Goal: Information Seeking & Learning: Learn about a topic

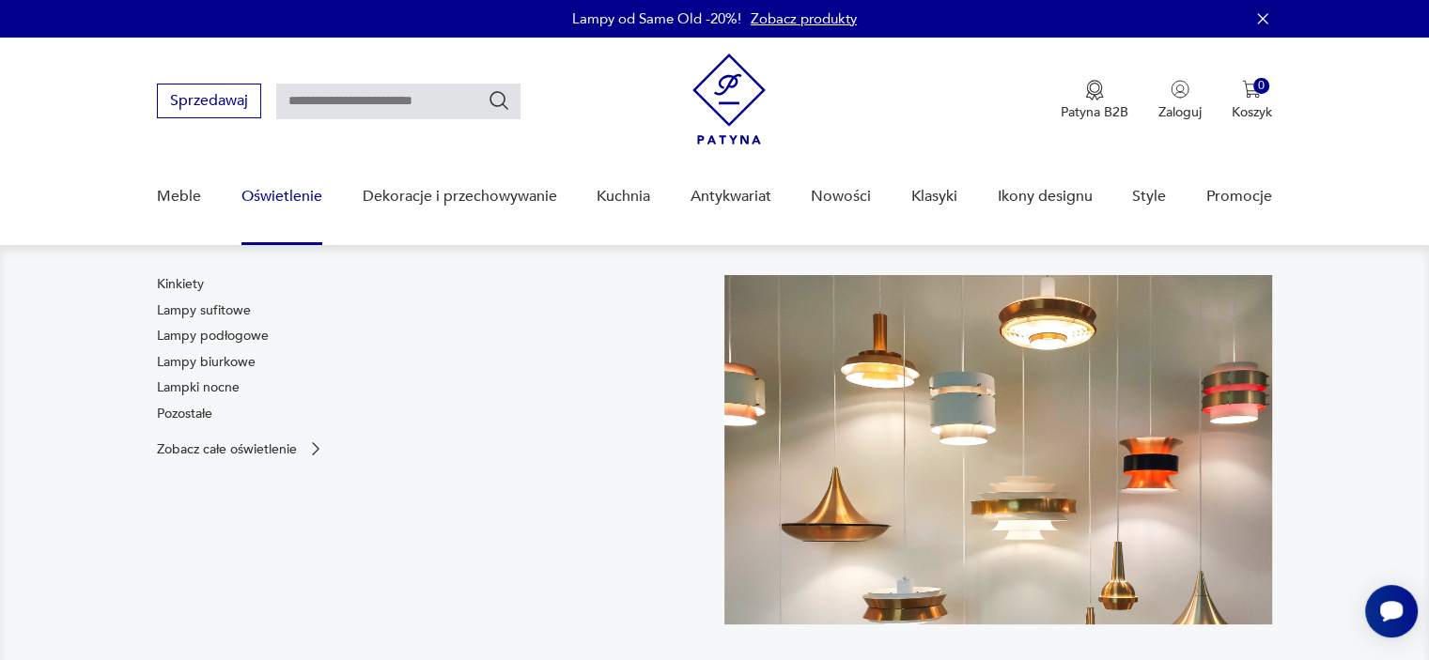
click at [187, 280] on link "Kinkiety" at bounding box center [180, 284] width 47 height 19
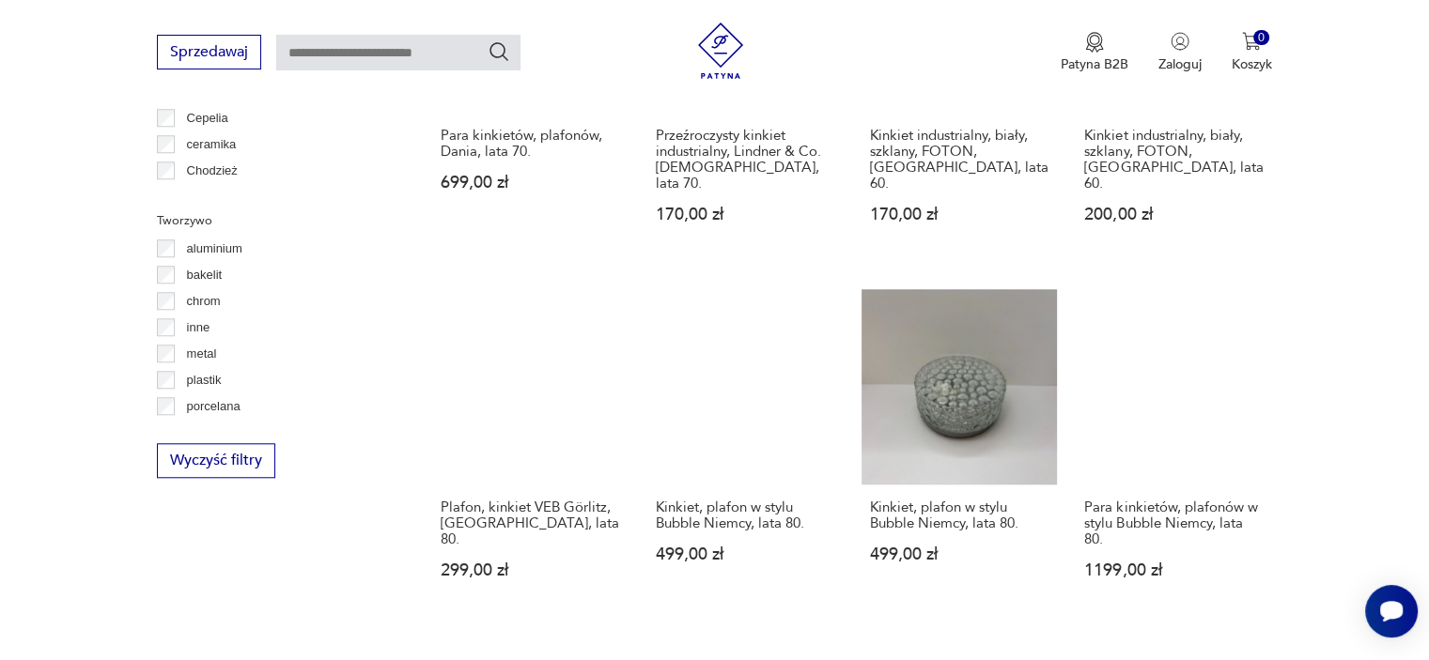
scroll to position [1785, 0]
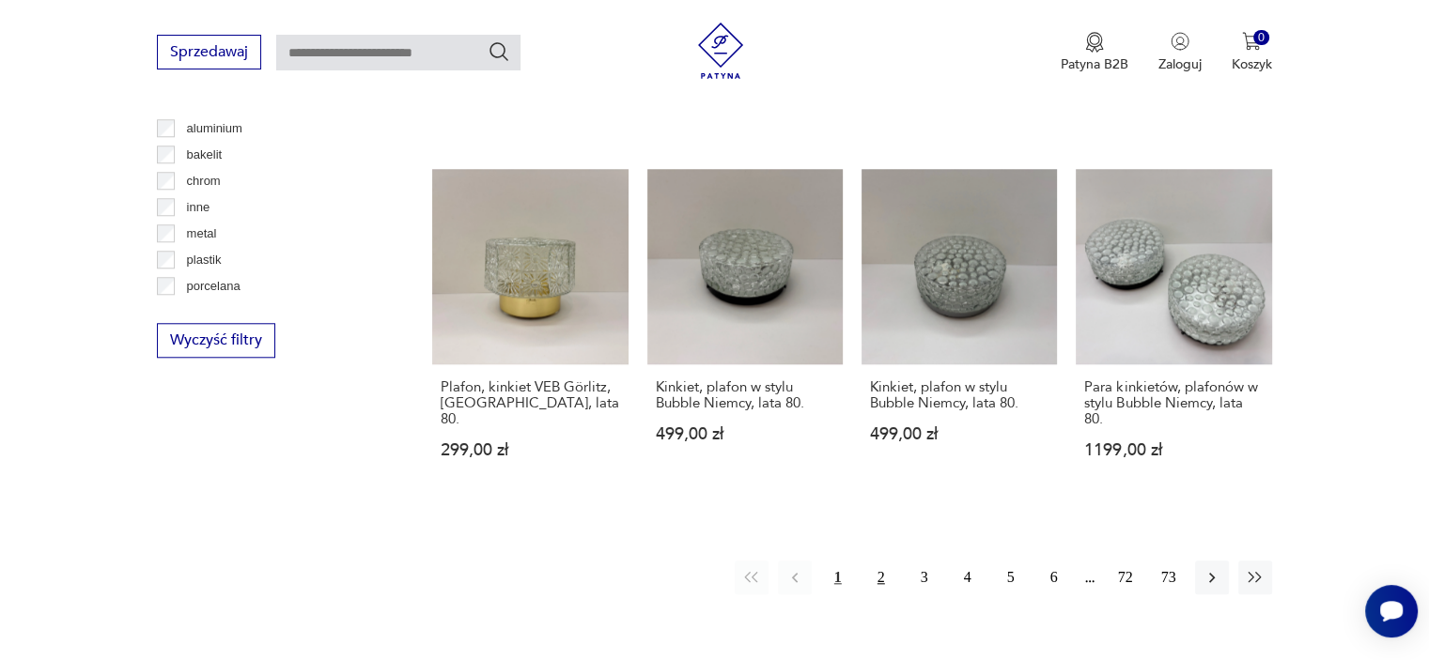
click at [879, 561] on button "2" at bounding box center [881, 578] width 34 height 34
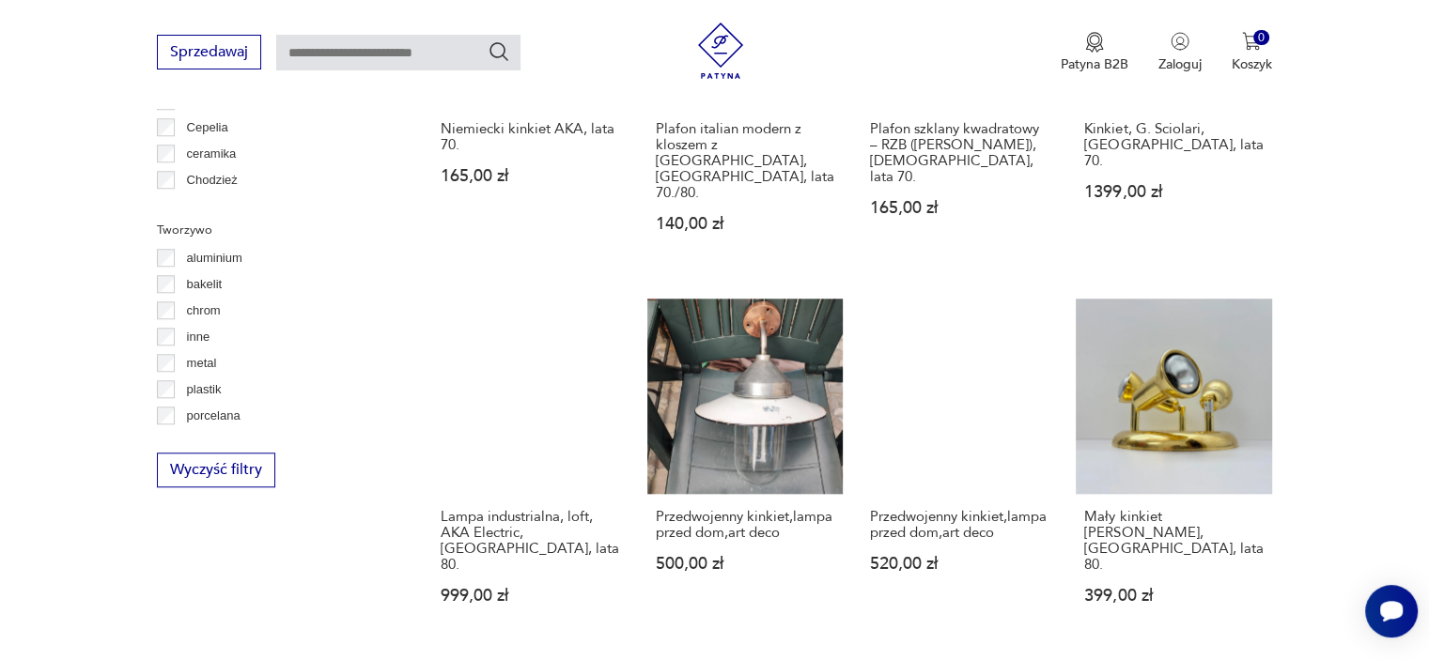
scroll to position [1663, 0]
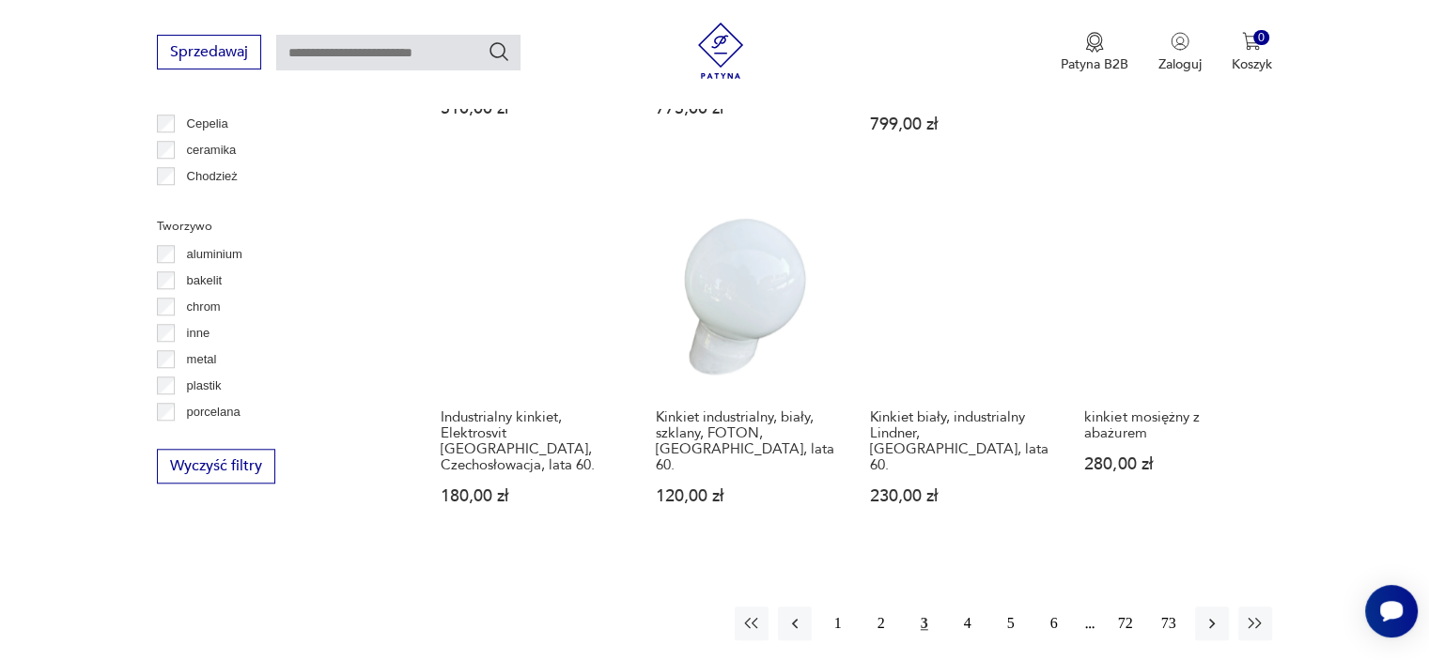
scroll to position [1663, 0]
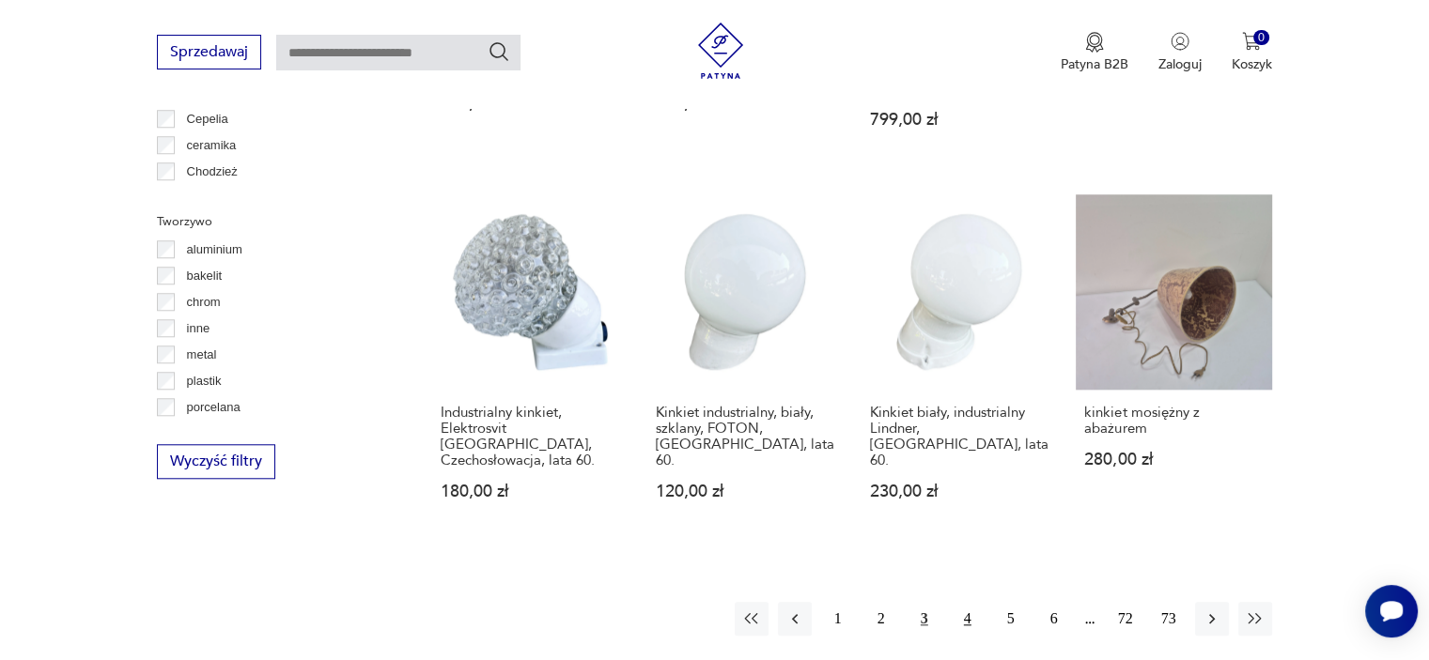
click at [953, 602] on button "4" at bounding box center [968, 619] width 34 height 34
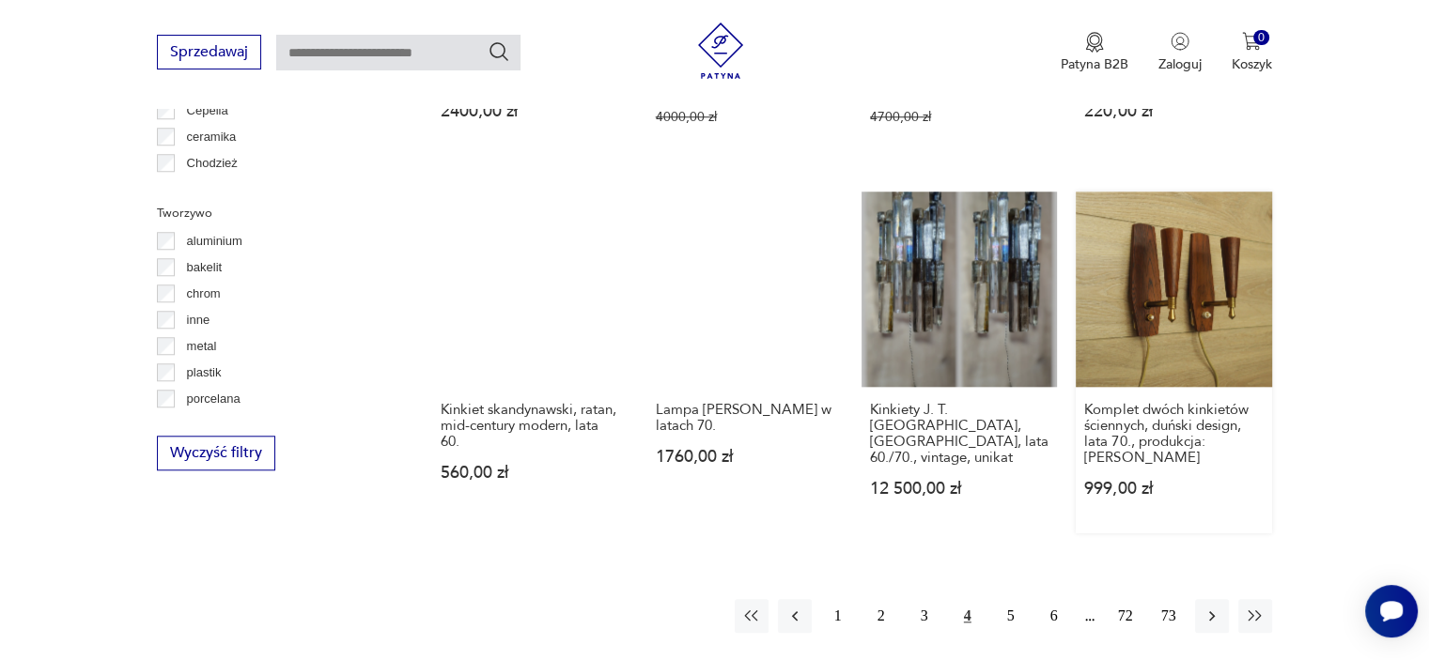
scroll to position [1663, 0]
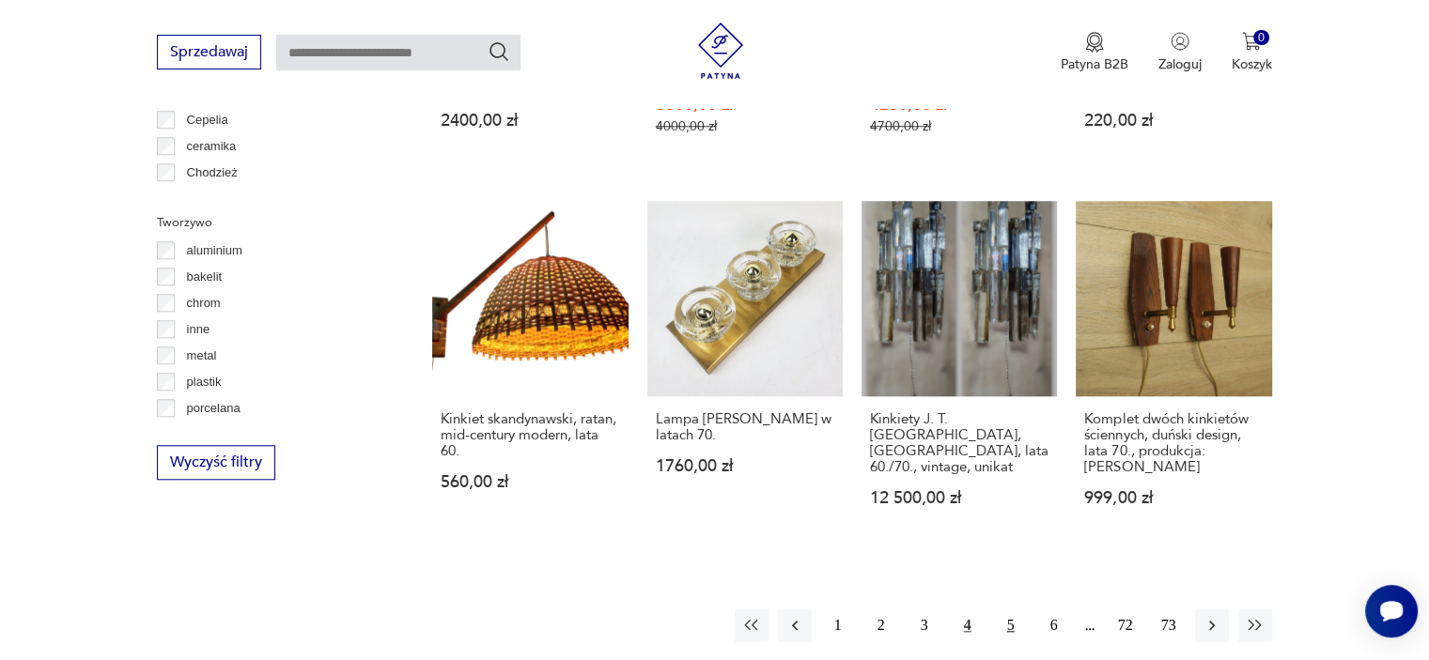
click at [1003, 609] on button "5" at bounding box center [1011, 626] width 34 height 34
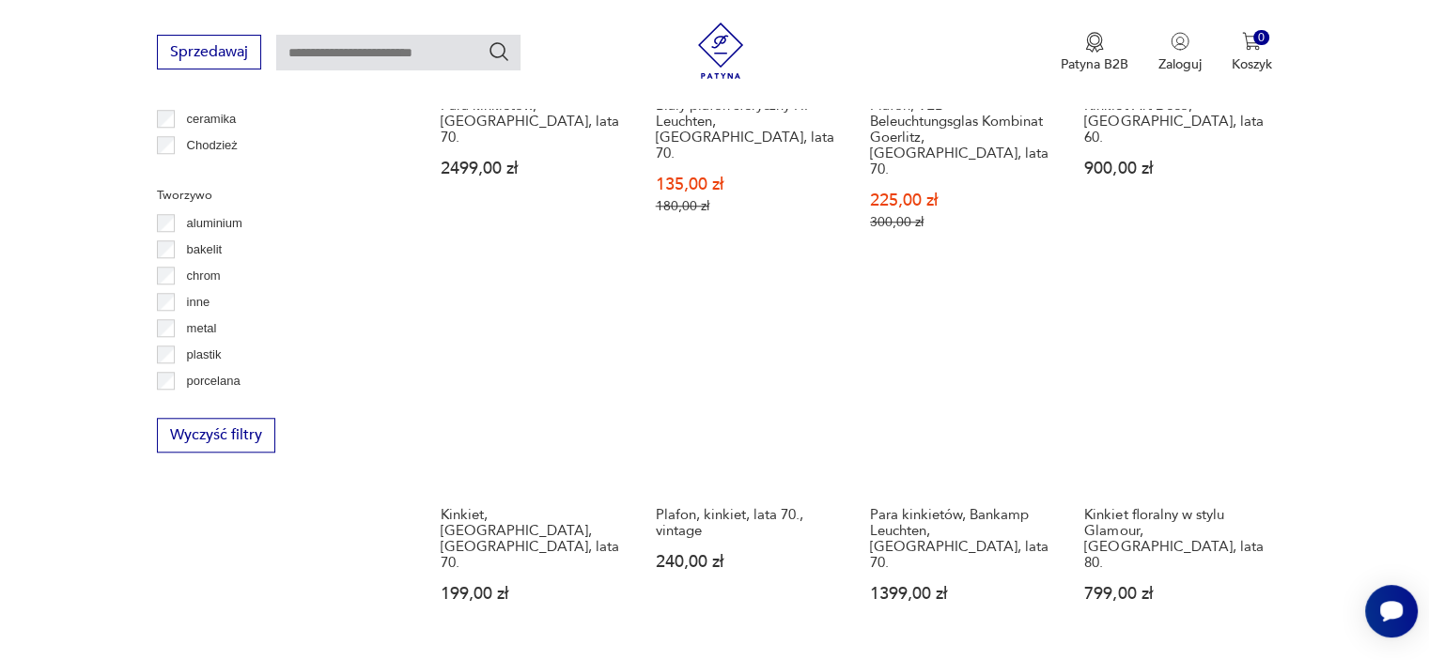
scroll to position [1757, 0]
